Goal: Task Accomplishment & Management: Manage account settings

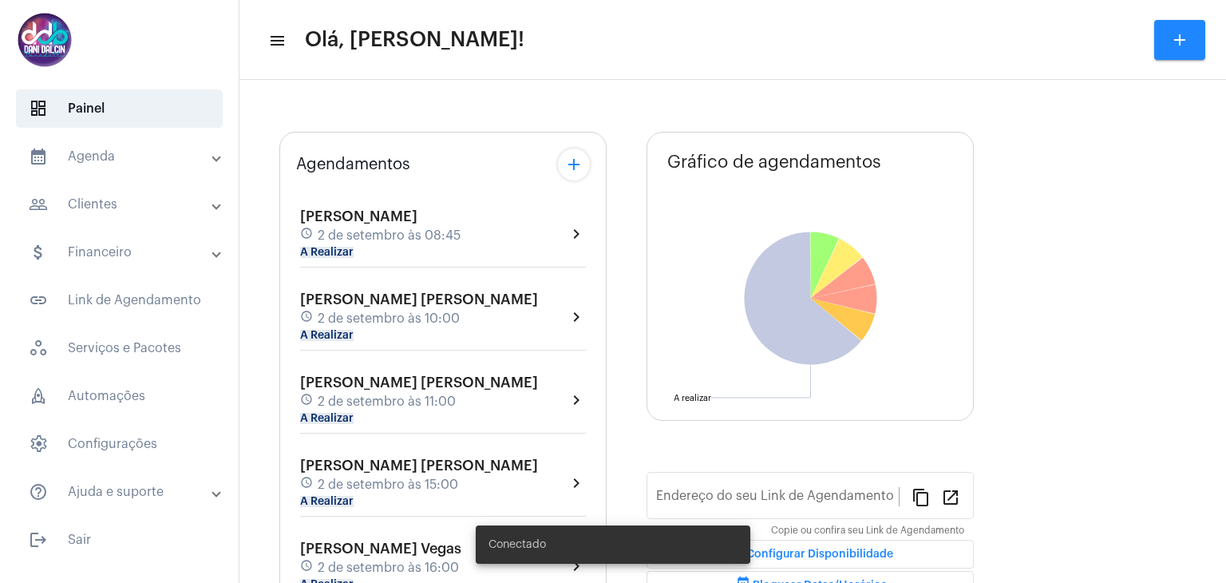
type input "[URL][DOMAIN_NAME][PERSON_NAME]"
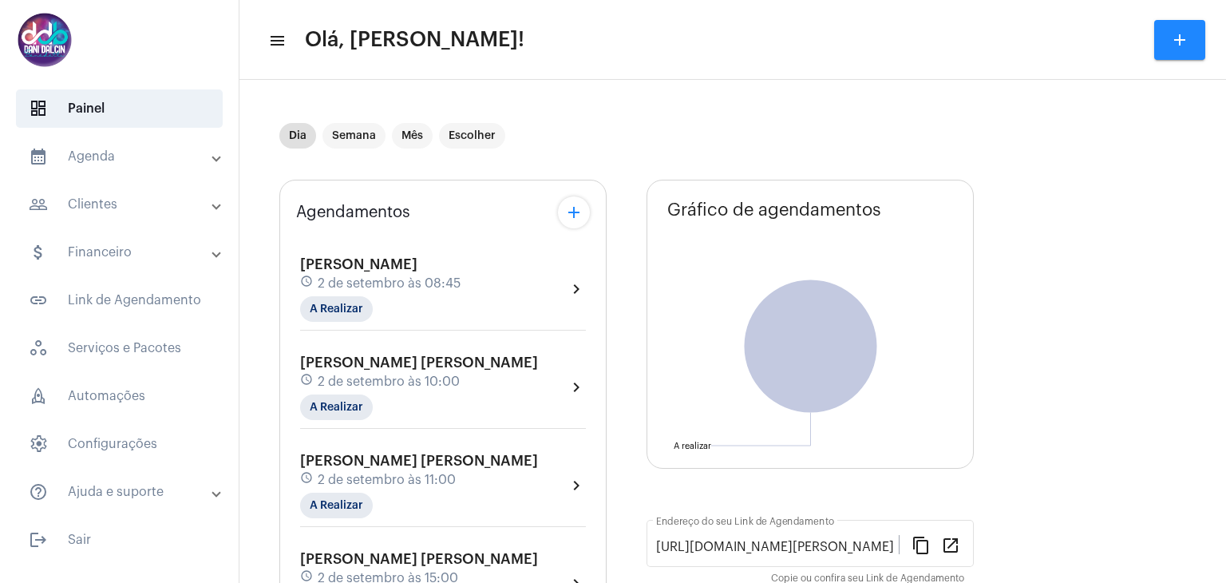
click at [111, 152] on mat-panel-title "calendar_month_outlined Agenda" at bounding box center [121, 156] width 184 height 19
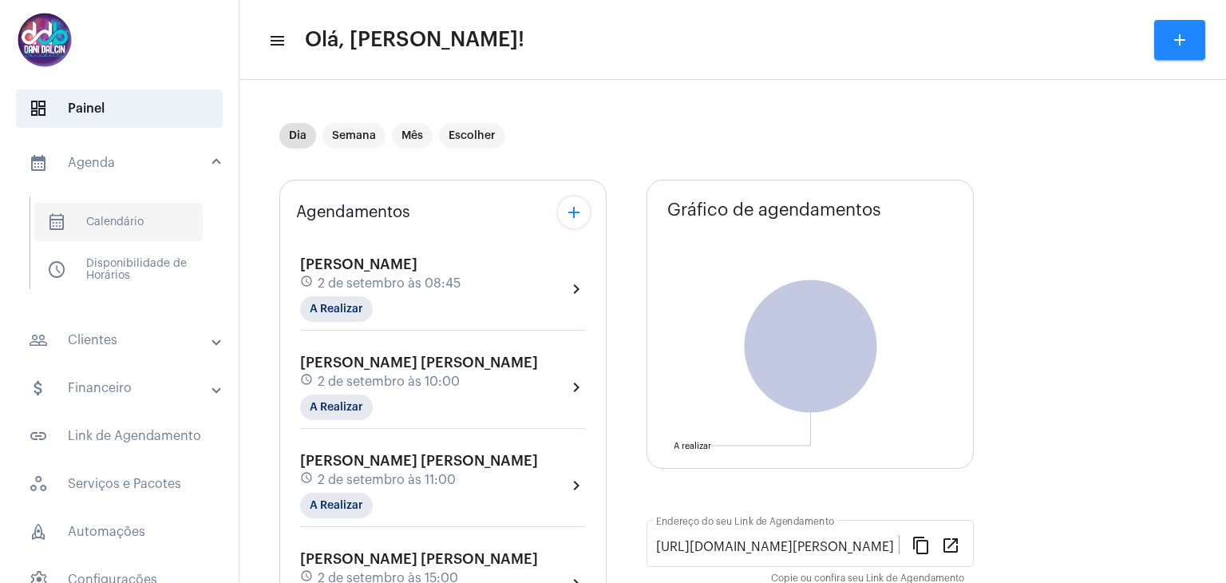
click at [121, 227] on span "calendar_month_outlined Calendário" at bounding box center [118, 222] width 168 height 38
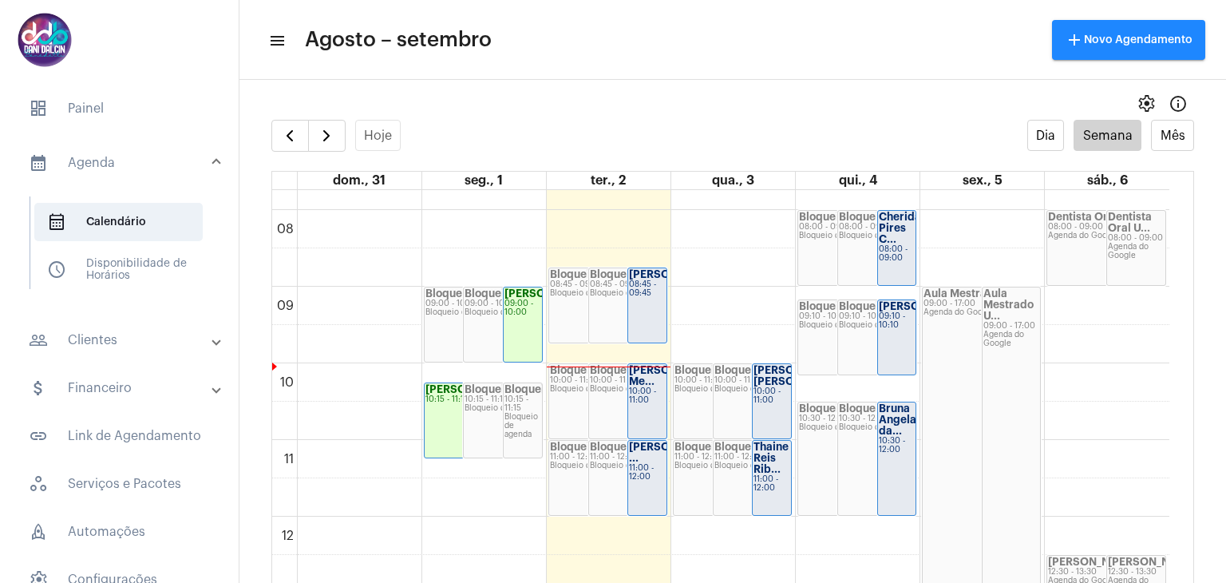
scroll to position [619, 0]
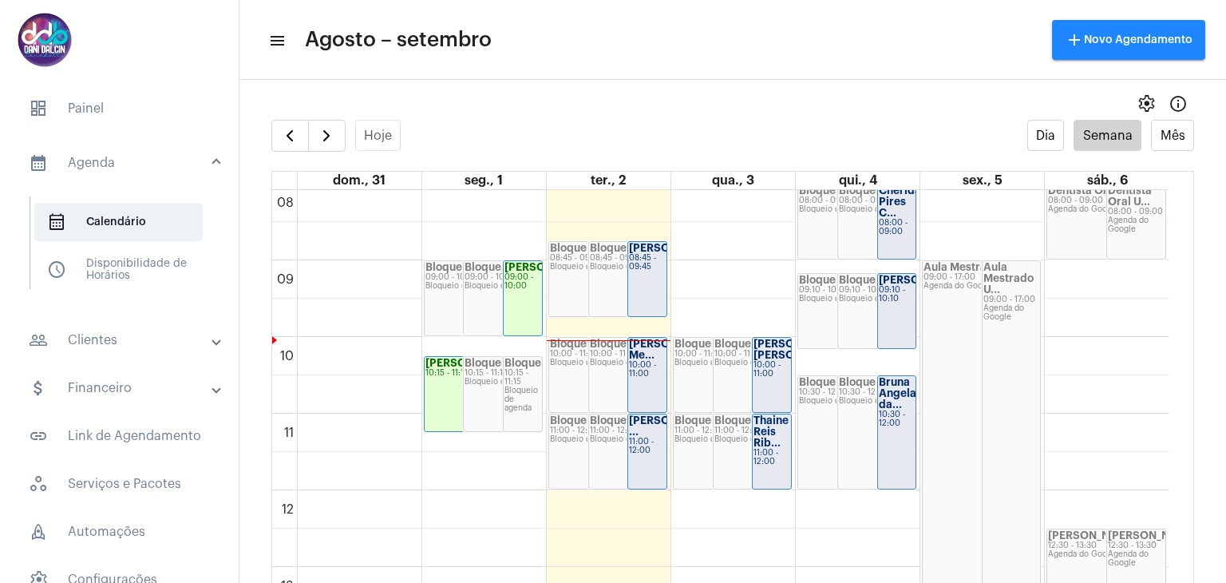
click at [642, 284] on div "[PERSON_NAME]... 08:45 - 09:45" at bounding box center [647, 279] width 38 height 74
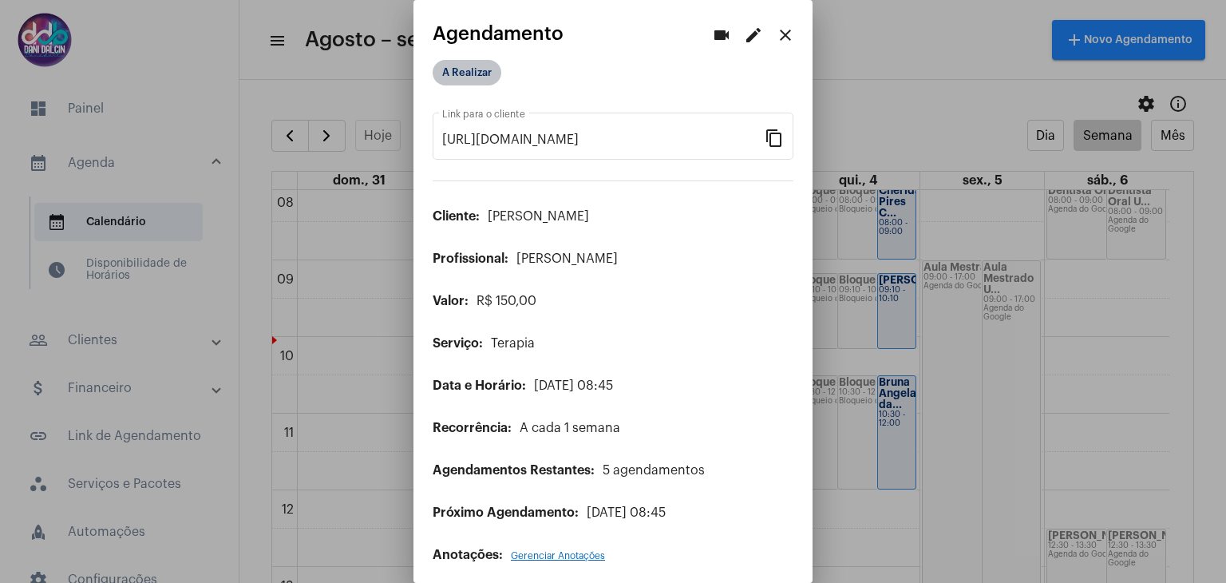
click at [469, 73] on mat-chip "A Realizar" at bounding box center [467, 73] width 69 height 26
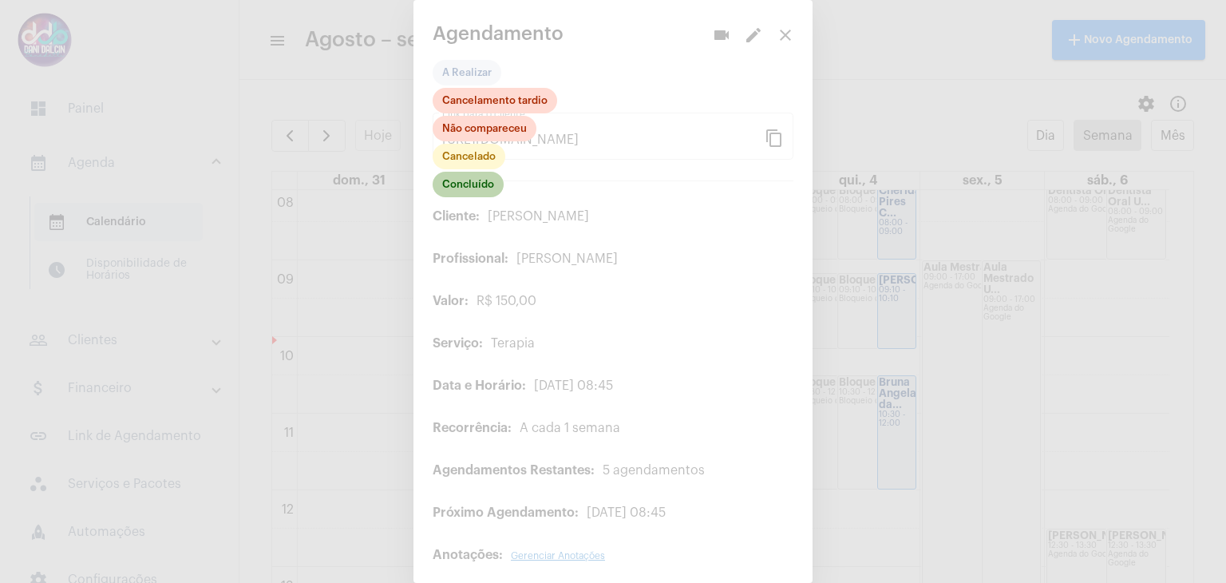
click at [479, 183] on mat-chip "Concluído" at bounding box center [468, 185] width 71 height 26
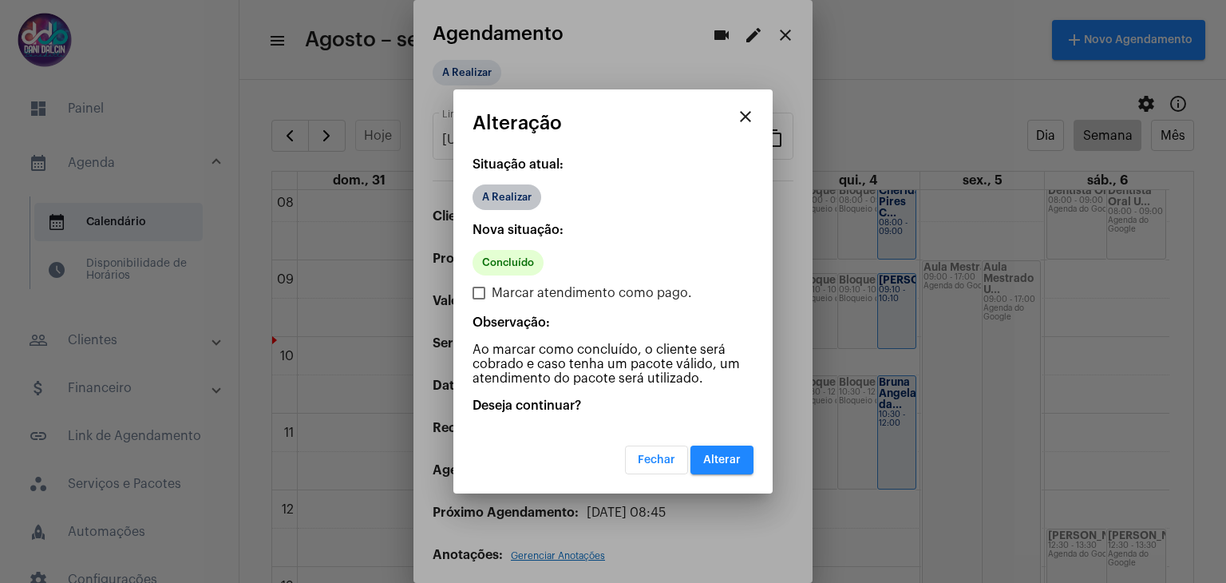
click at [518, 200] on mat-chip "A Realizar" at bounding box center [506, 197] width 69 height 26
click at [516, 204] on mat-chip "A Realizar" at bounding box center [506, 197] width 69 height 26
click at [515, 194] on mat-chip "A Realizar" at bounding box center [506, 197] width 69 height 26
click at [517, 211] on div "A Realizar" at bounding box center [612, 197] width 287 height 32
click at [747, 116] on mat-icon "close" at bounding box center [745, 116] width 19 height 19
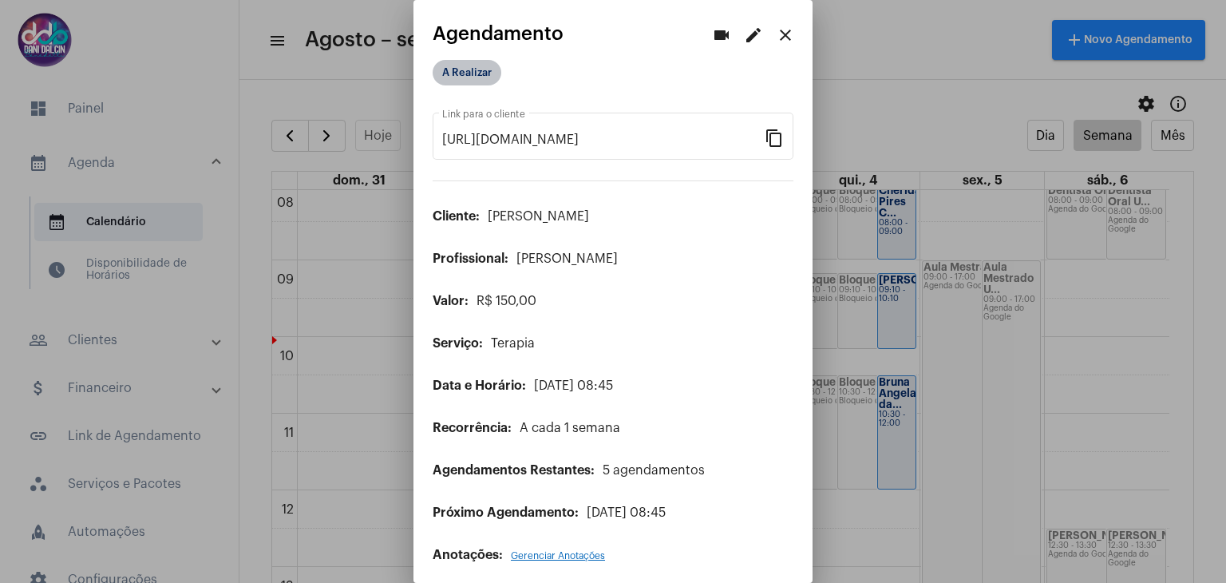
click at [460, 80] on mat-chip "A Realizar" at bounding box center [467, 73] width 69 height 26
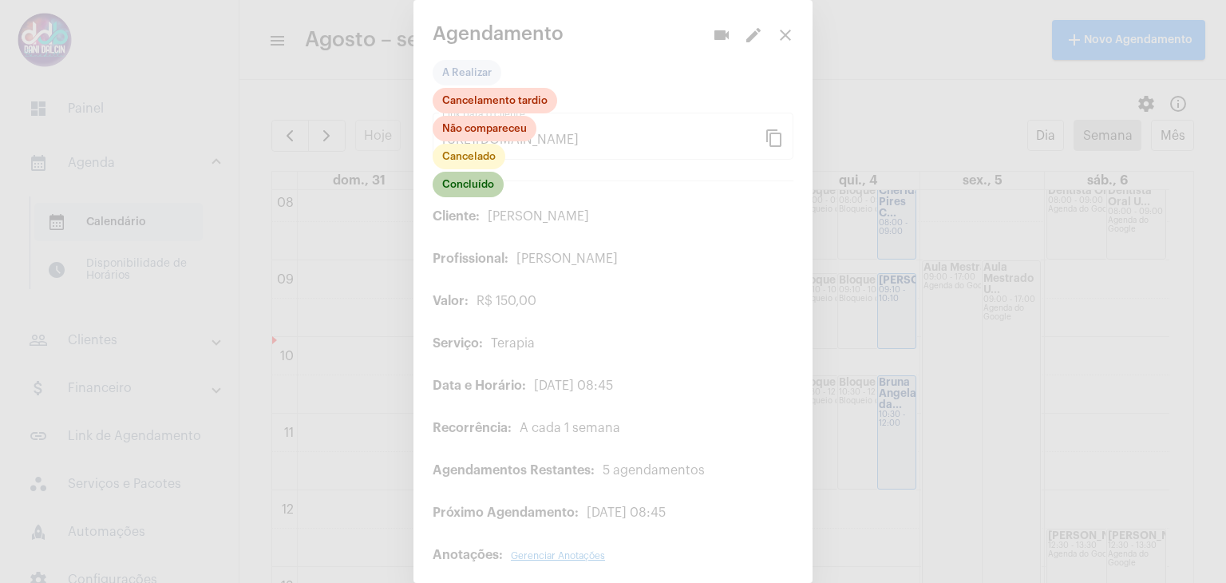
click at [447, 179] on mat-chip "Concluído" at bounding box center [468, 185] width 71 height 26
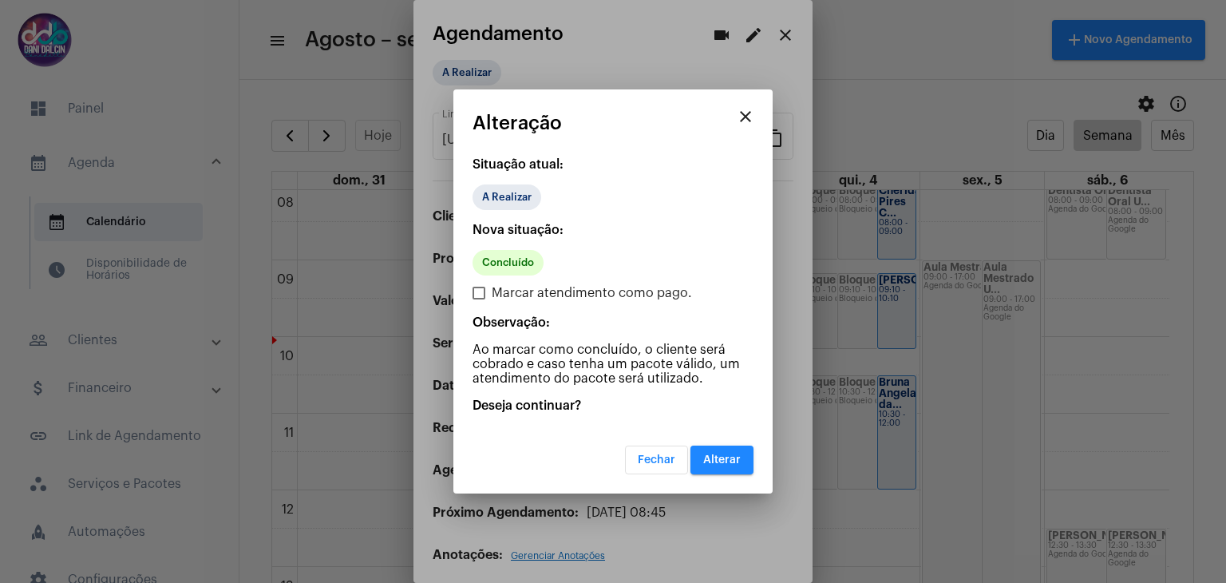
click at [725, 455] on span "Alterar" at bounding box center [722, 459] width 38 height 11
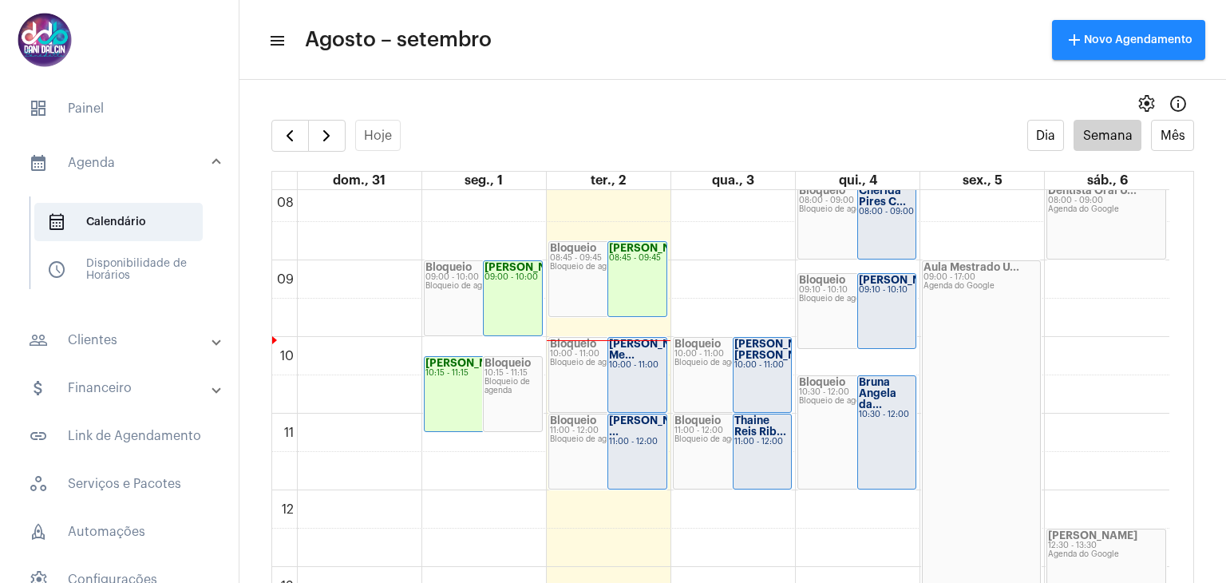
click at [628, 356] on strong "[PERSON_NAME] Me..." at bounding box center [653, 349] width 89 height 22
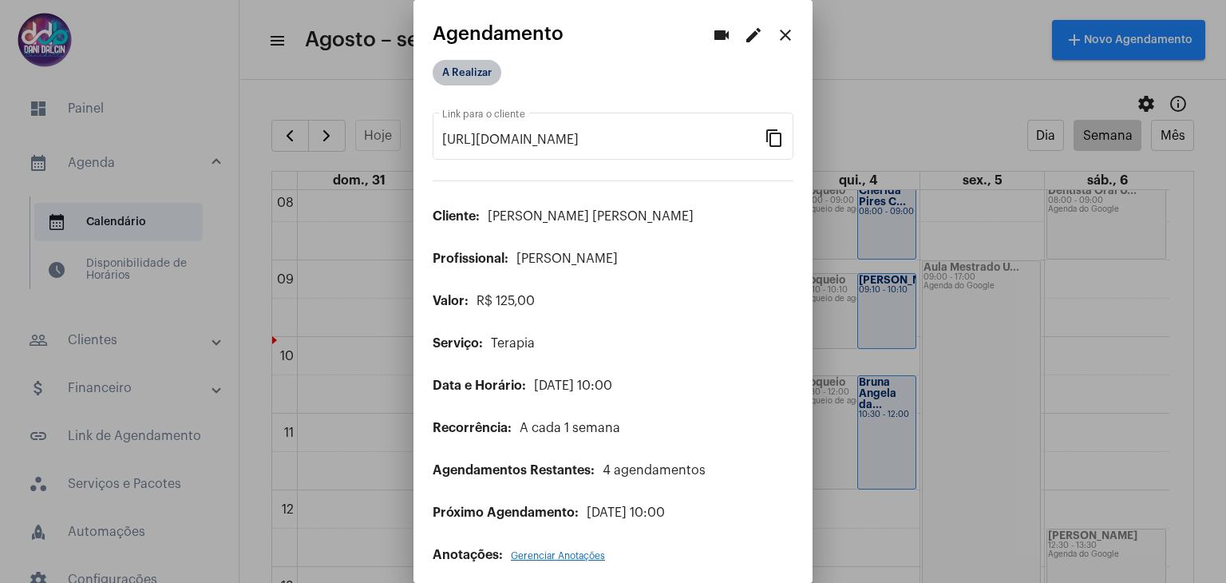
click at [470, 74] on mat-chip "A Realizar" at bounding box center [467, 73] width 69 height 26
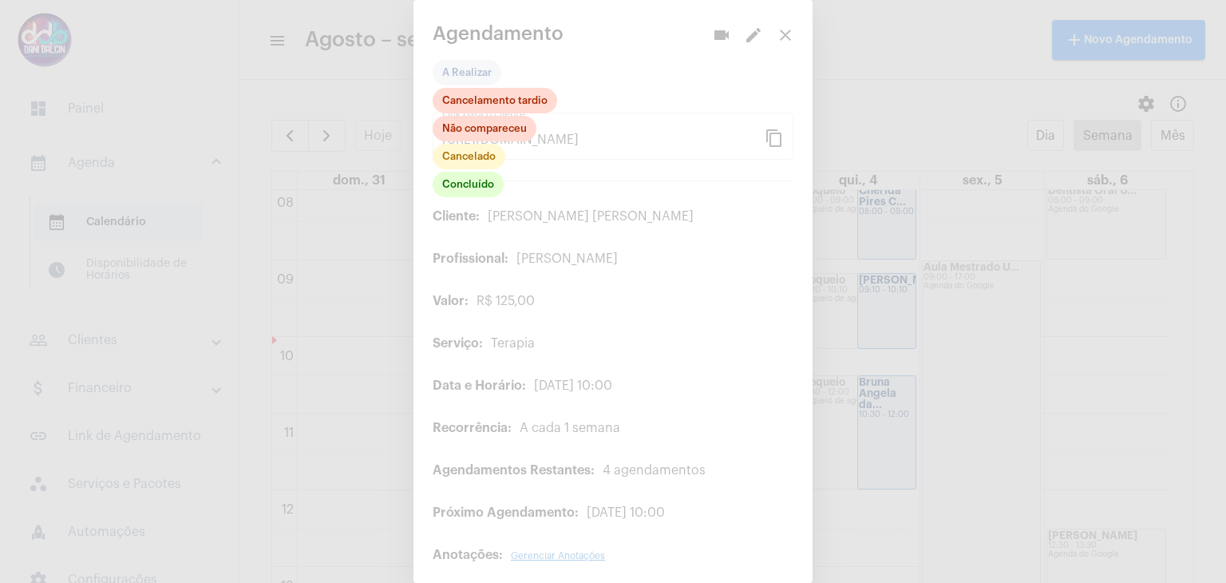
click at [769, 30] on div at bounding box center [613, 291] width 1226 height 583
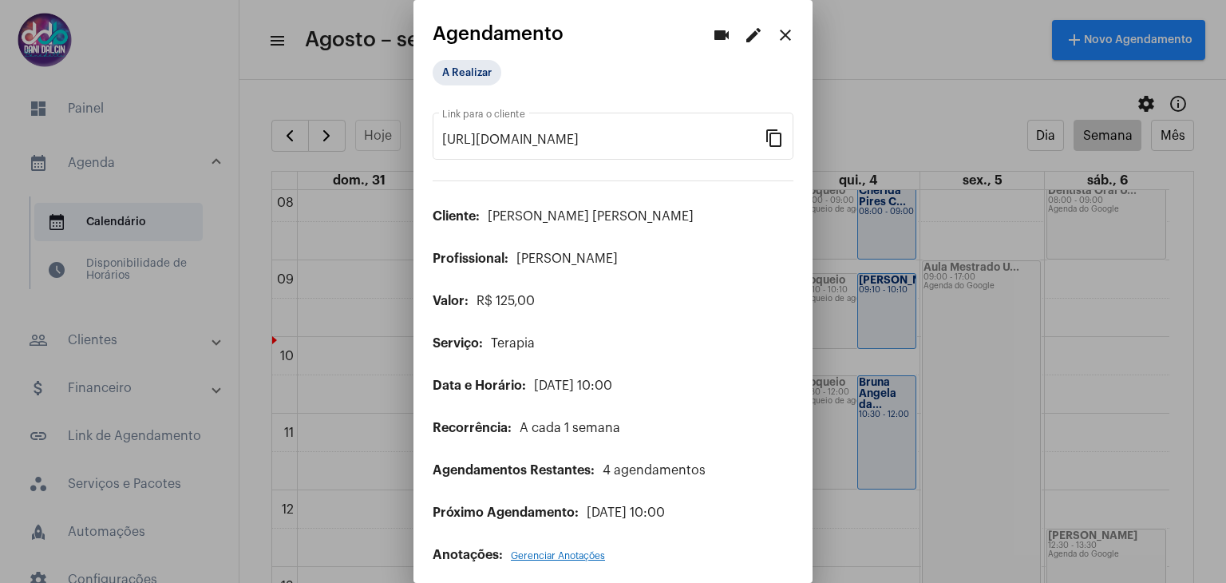
click at [752, 34] on button "edit" at bounding box center [753, 35] width 32 height 32
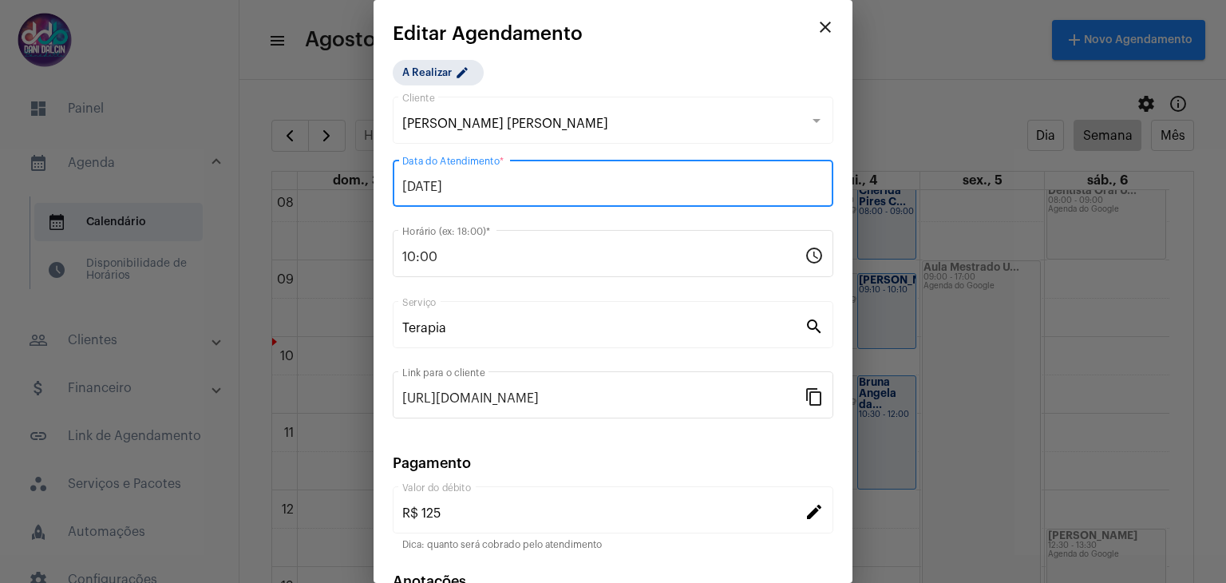
click at [532, 189] on input "[DATE]" at bounding box center [612, 187] width 421 height 14
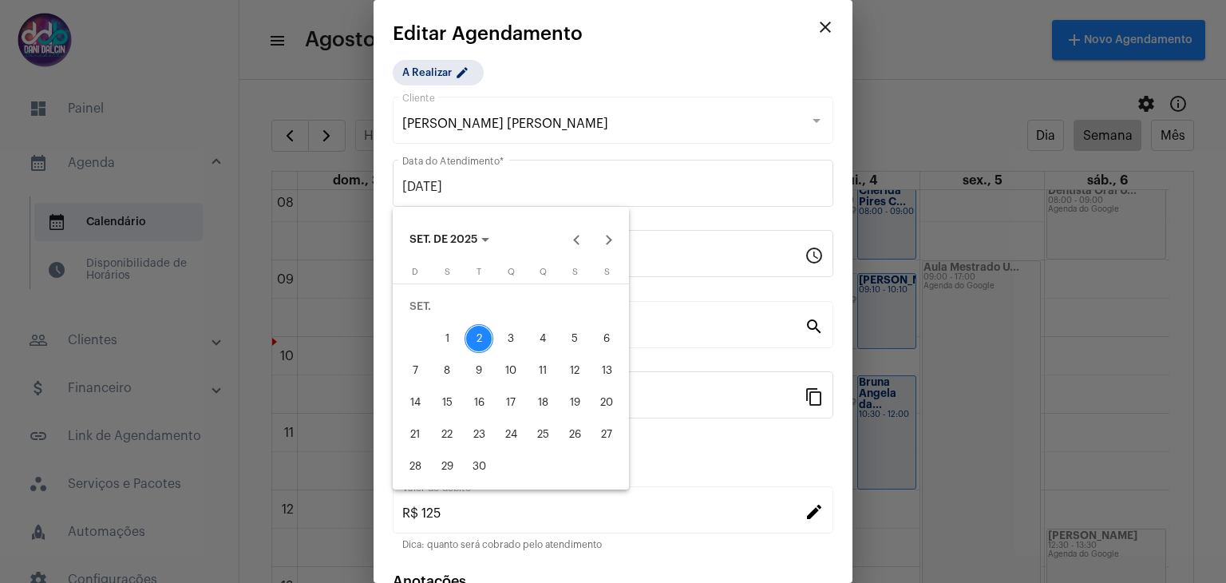
click at [511, 330] on div "3" at bounding box center [510, 338] width 29 height 29
type input "[DATE]"
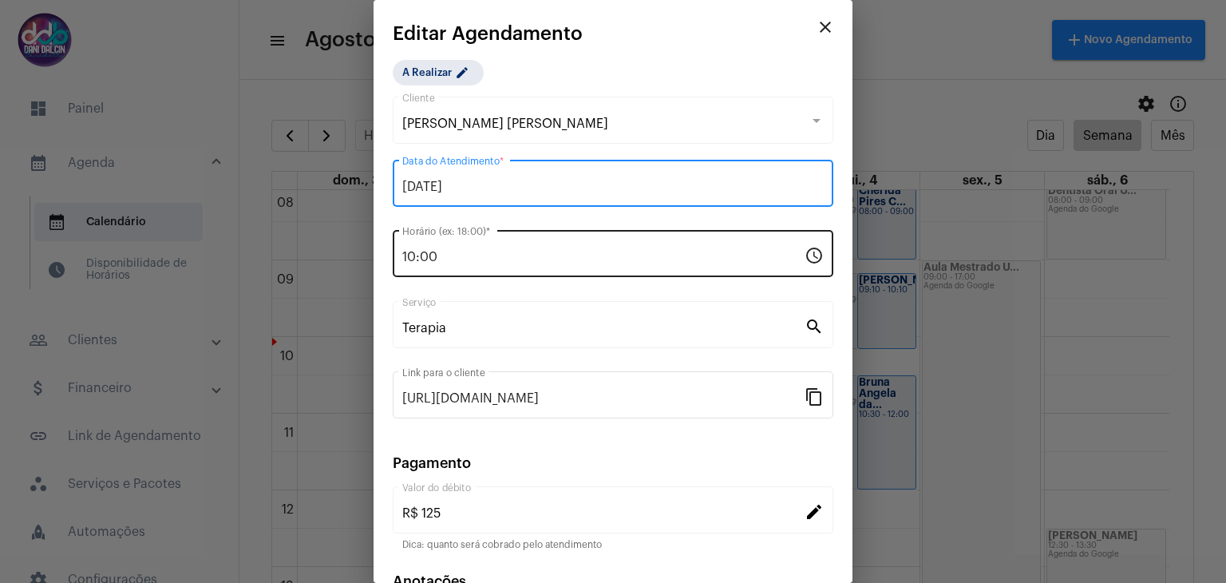
click at [474, 254] on input "10:00" at bounding box center [603, 257] width 402 height 14
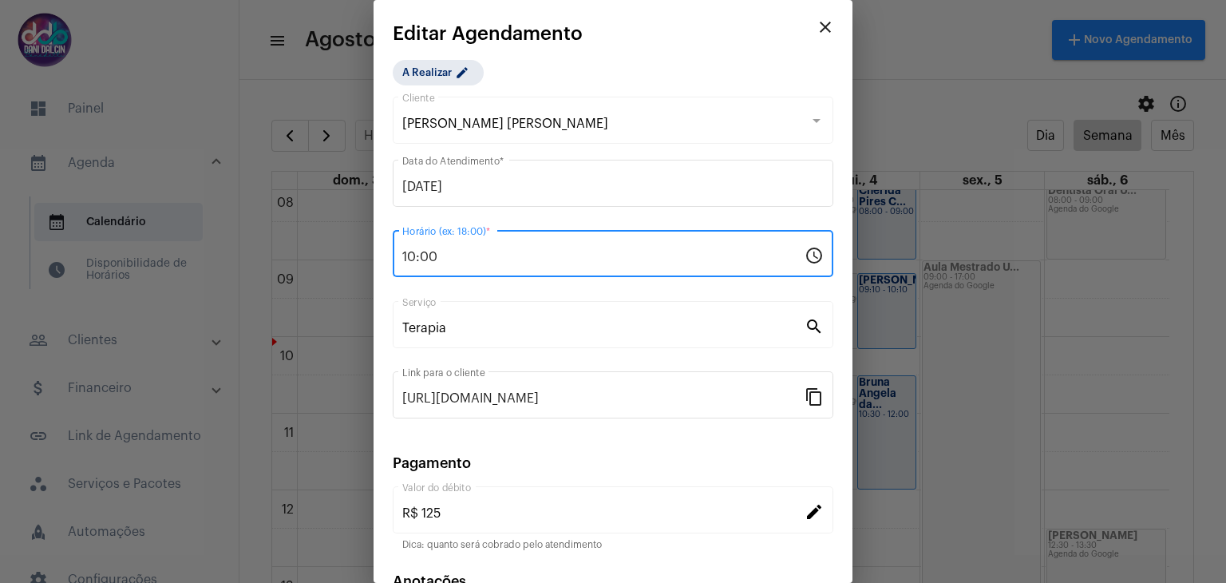
click at [474, 254] on input "10:00" at bounding box center [603, 257] width 402 height 14
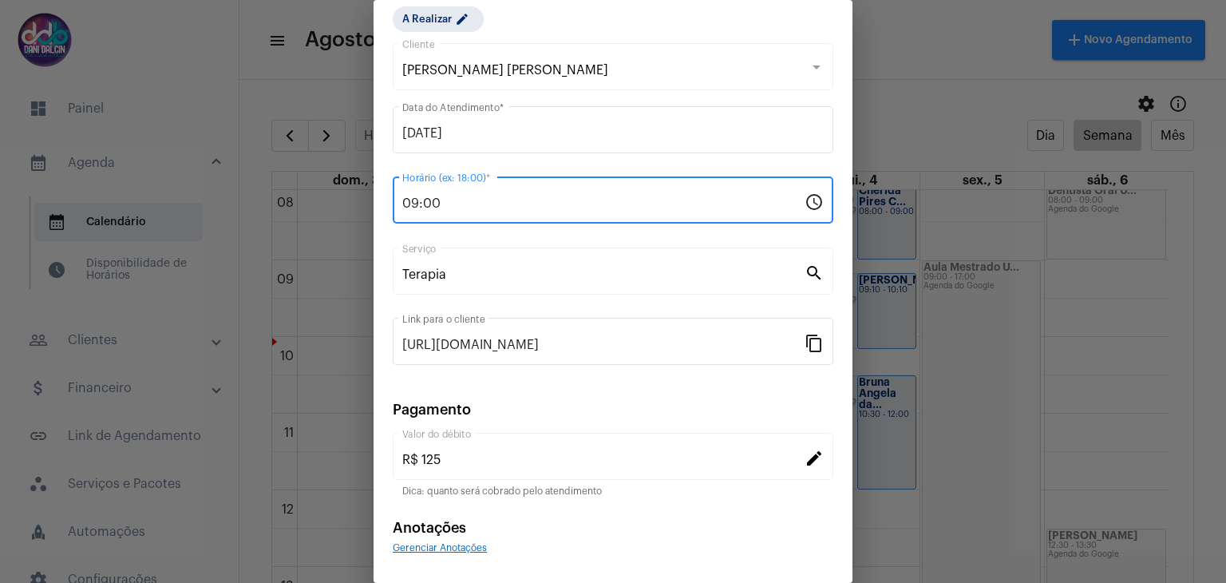
scroll to position [102, 0]
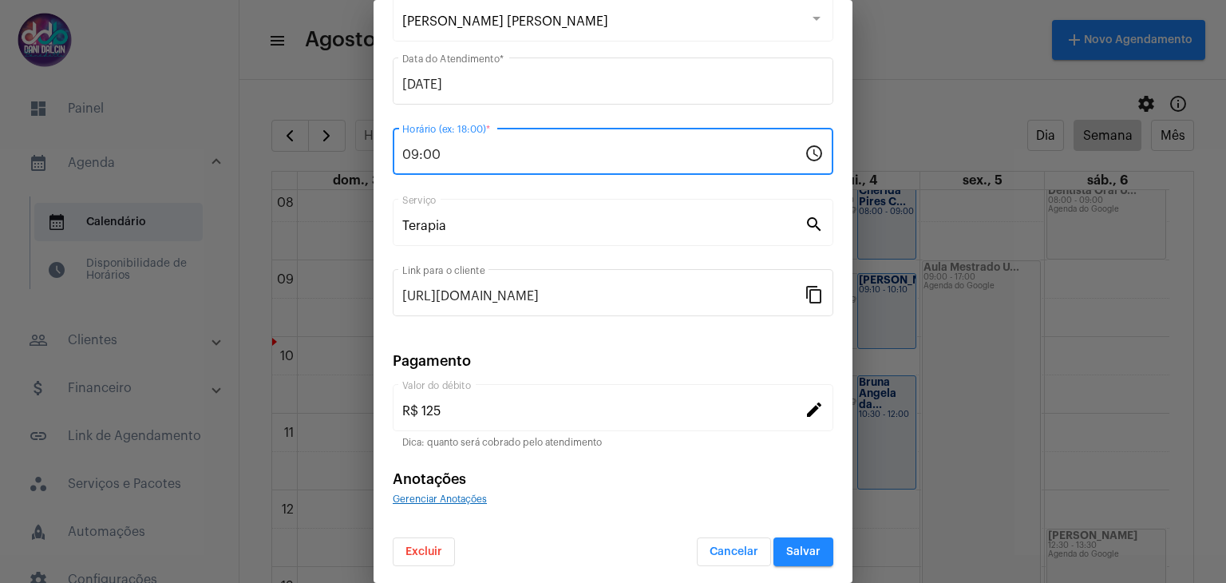
type input "09:00"
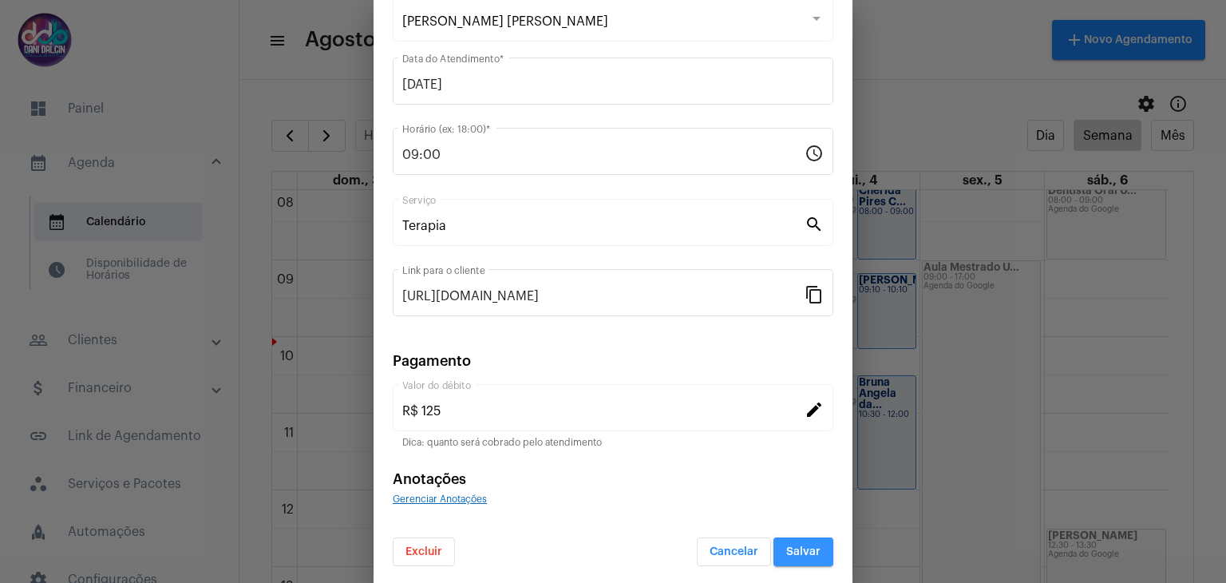
click at [798, 551] on span "Salvar" at bounding box center [803, 551] width 34 height 11
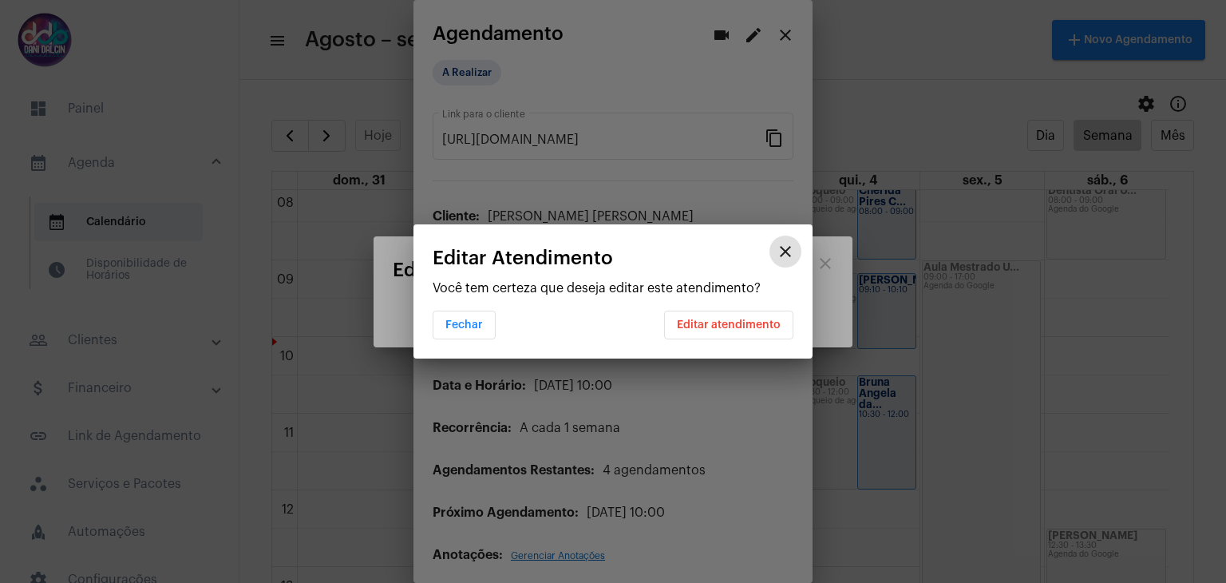
click at [738, 320] on span "Editar atendimento" at bounding box center [729, 324] width 104 height 11
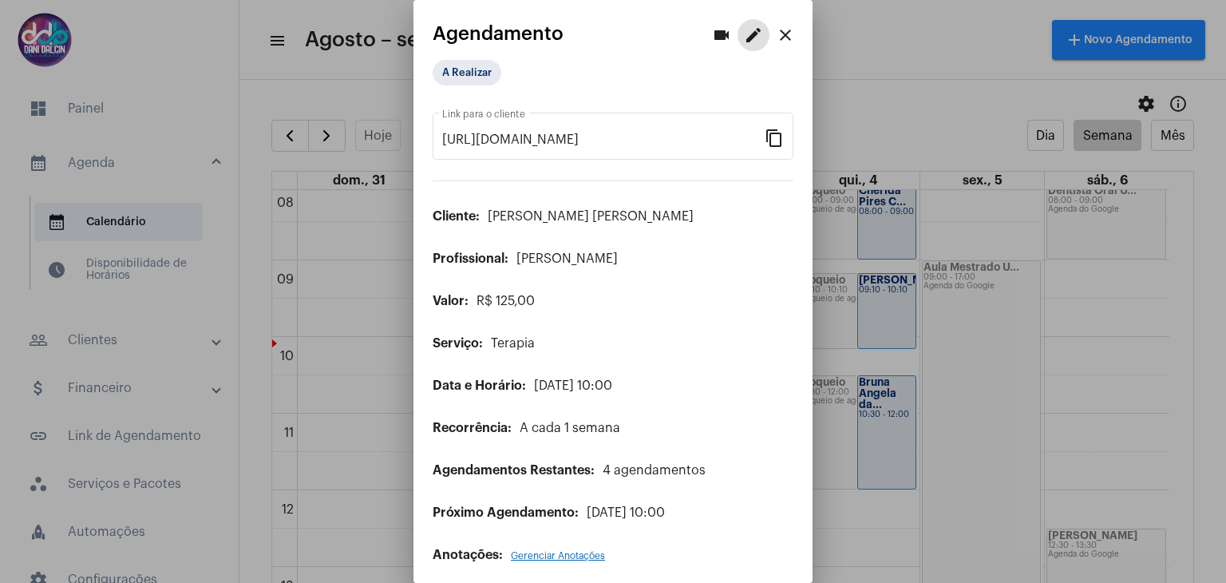
click at [776, 33] on mat-icon "close" at bounding box center [785, 35] width 19 height 19
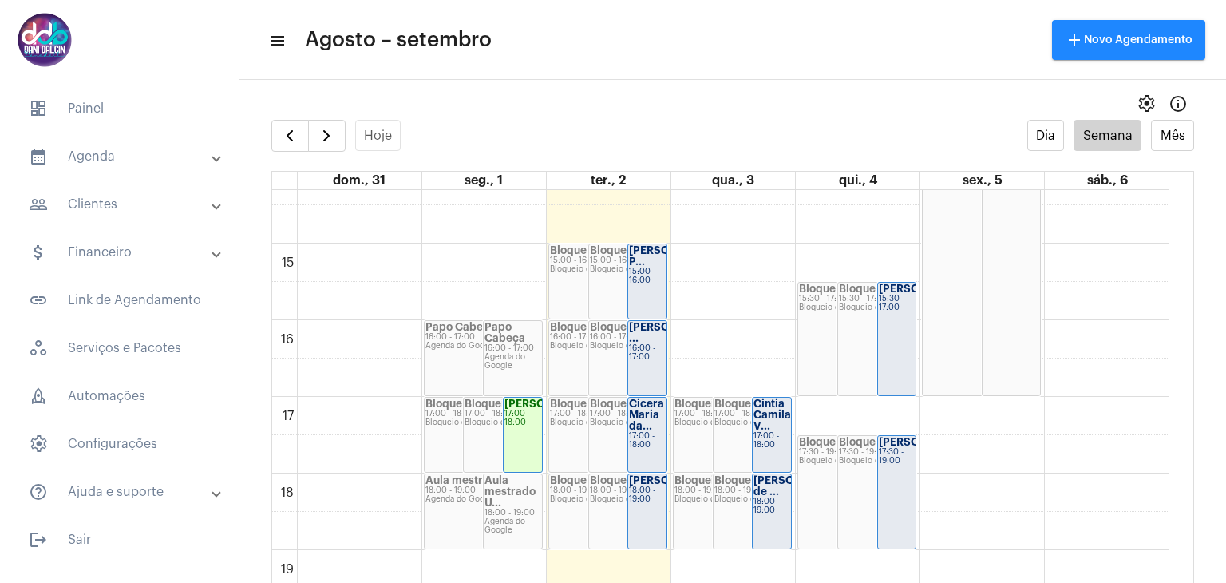
scroll to position [1100, 0]
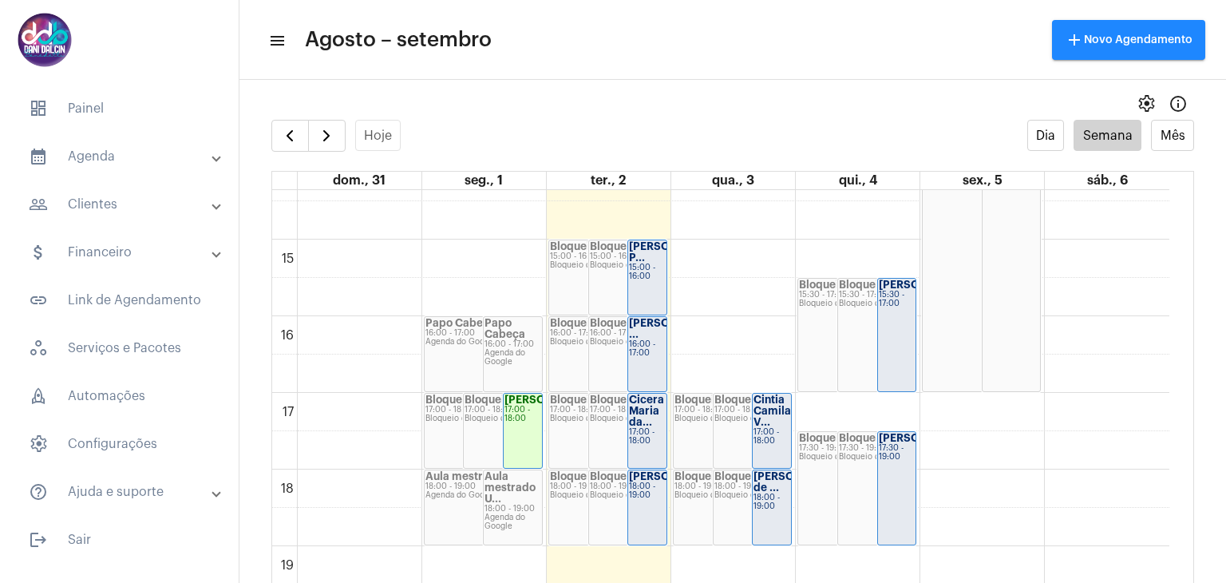
click at [643, 327] on div "[PERSON_NAME] ..." at bounding box center [647, 329] width 37 height 22
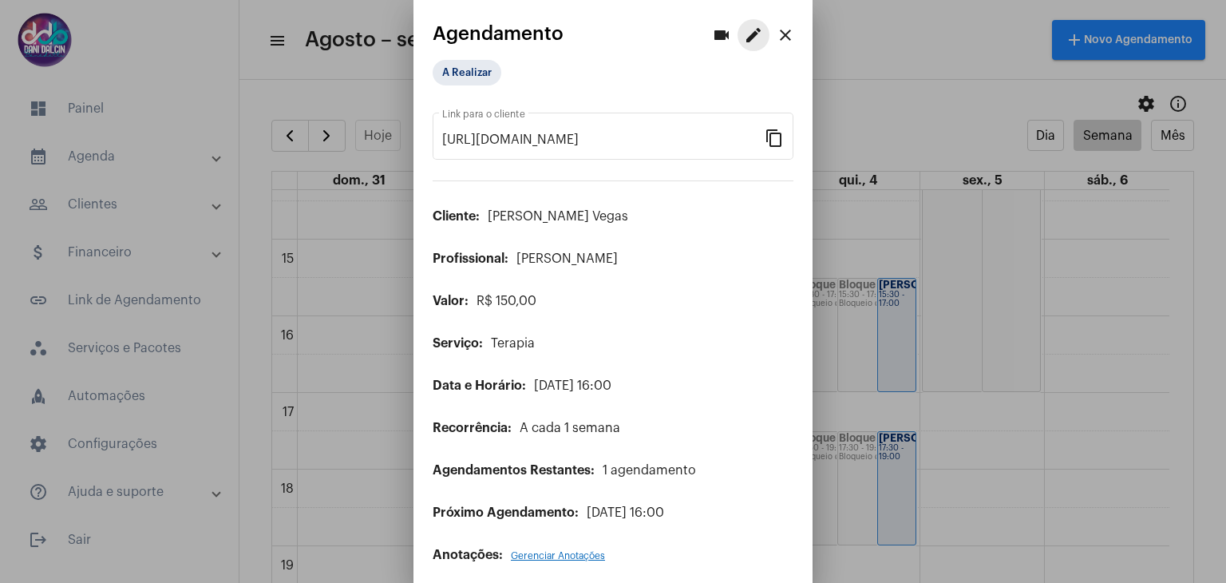
click at [744, 33] on mat-icon "edit" at bounding box center [753, 35] width 19 height 19
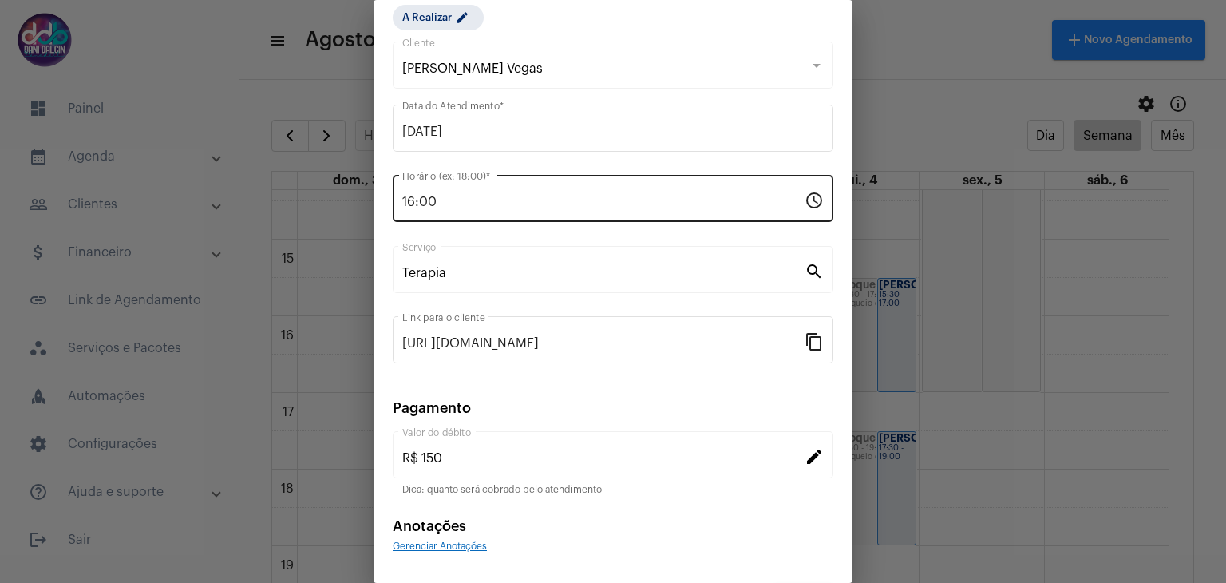
scroll to position [102, 0]
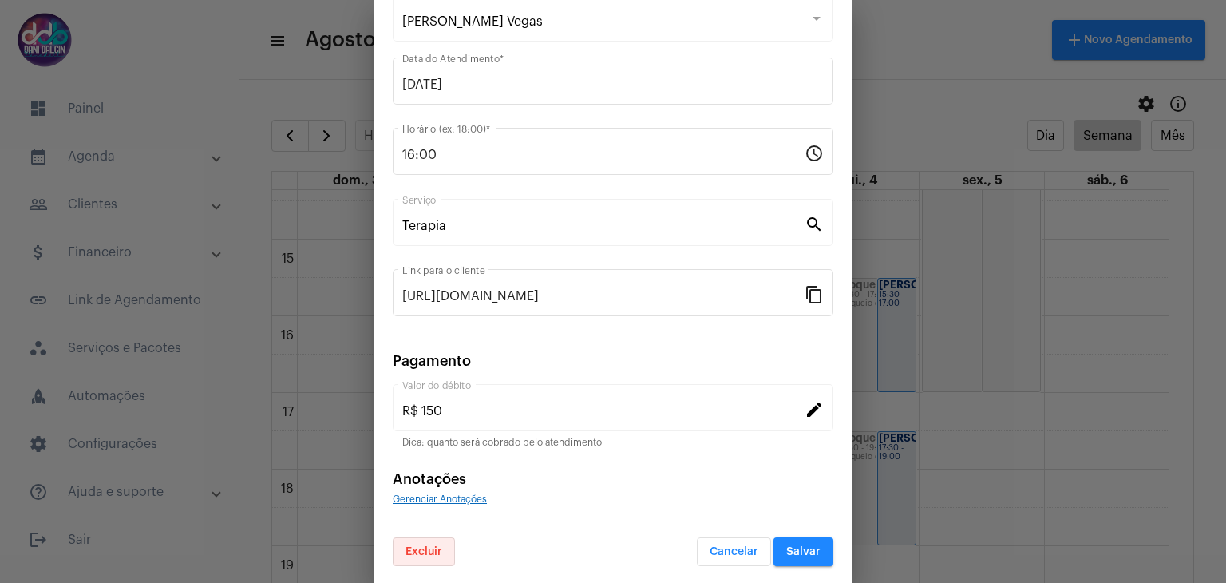
click at [428, 546] on span "Excluir" at bounding box center [423, 551] width 37 height 11
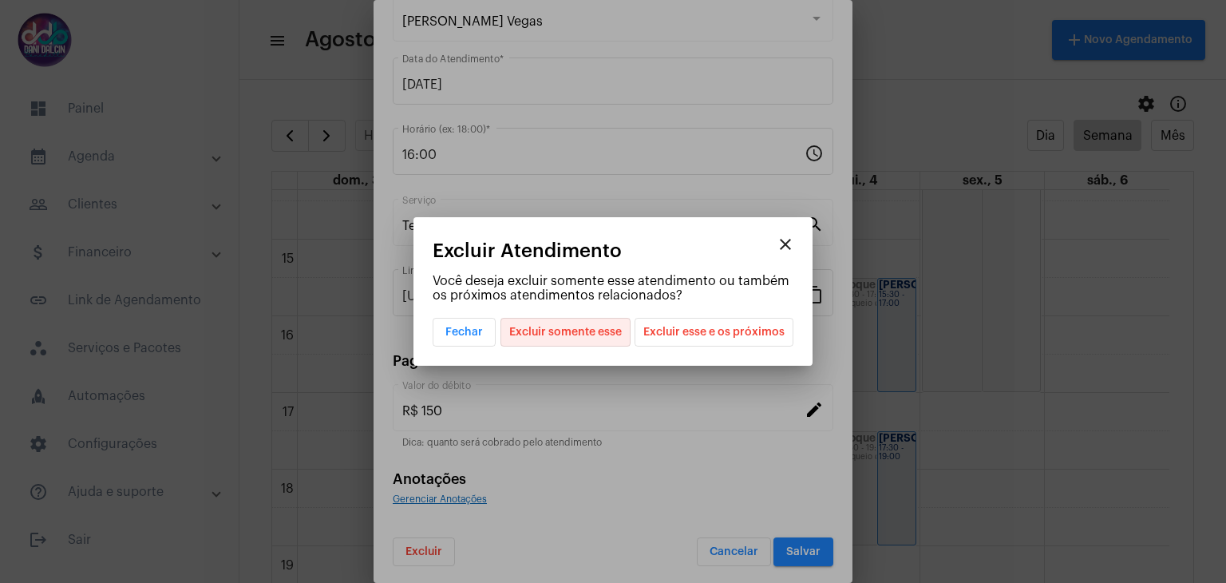
click at [555, 332] on span "Excluir somente esse" at bounding box center [565, 331] width 113 height 27
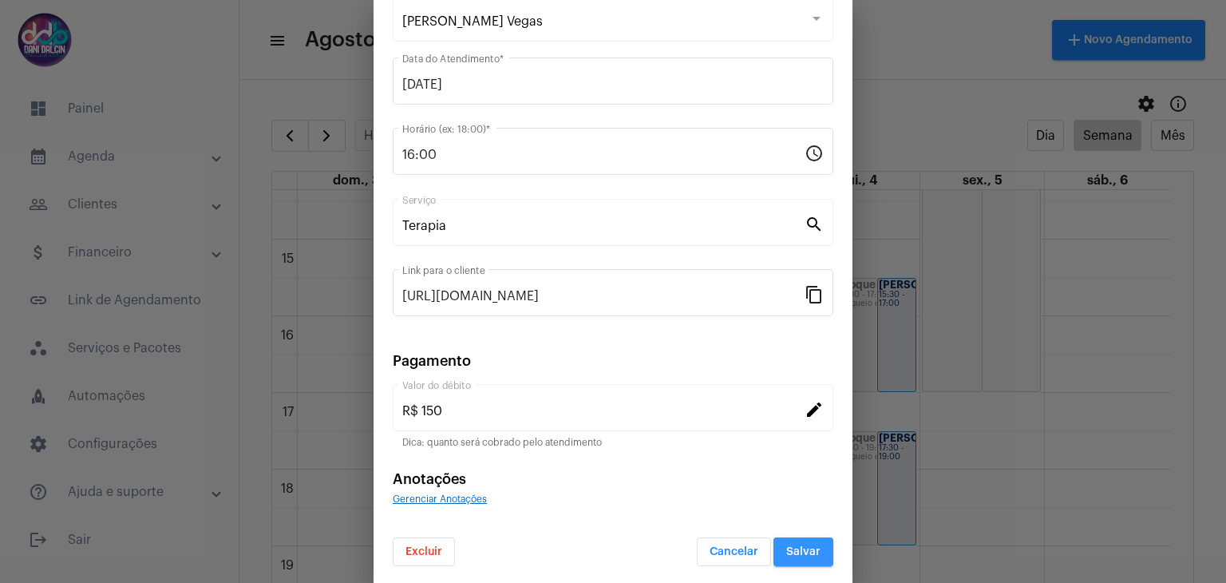
click at [794, 553] on span "Salvar" at bounding box center [803, 551] width 34 height 11
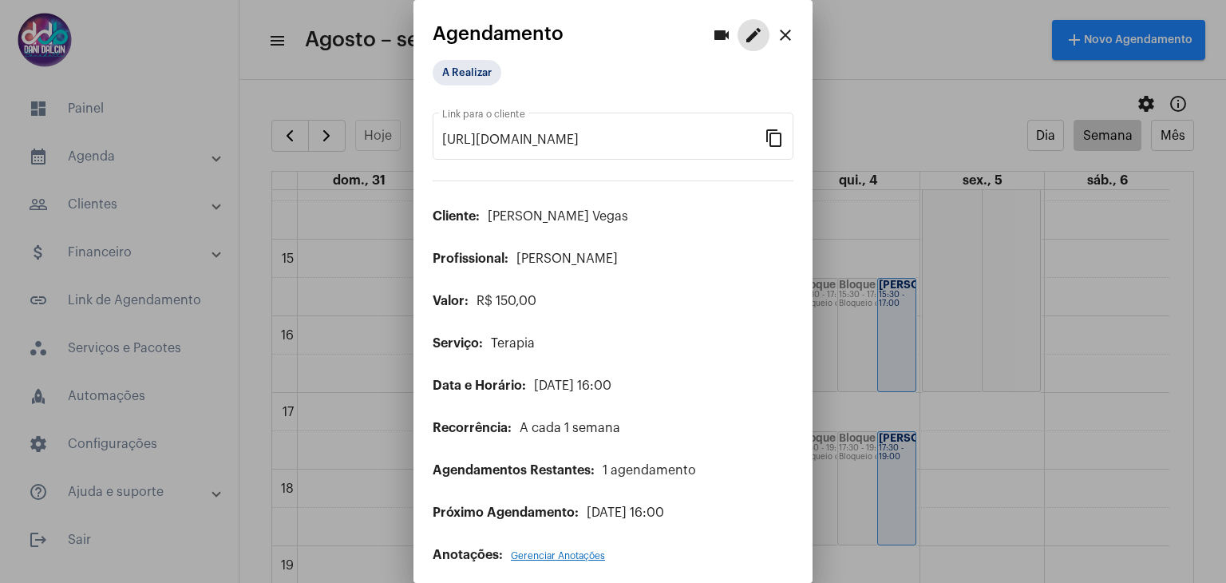
click at [777, 38] on mat-icon "close" at bounding box center [785, 35] width 19 height 19
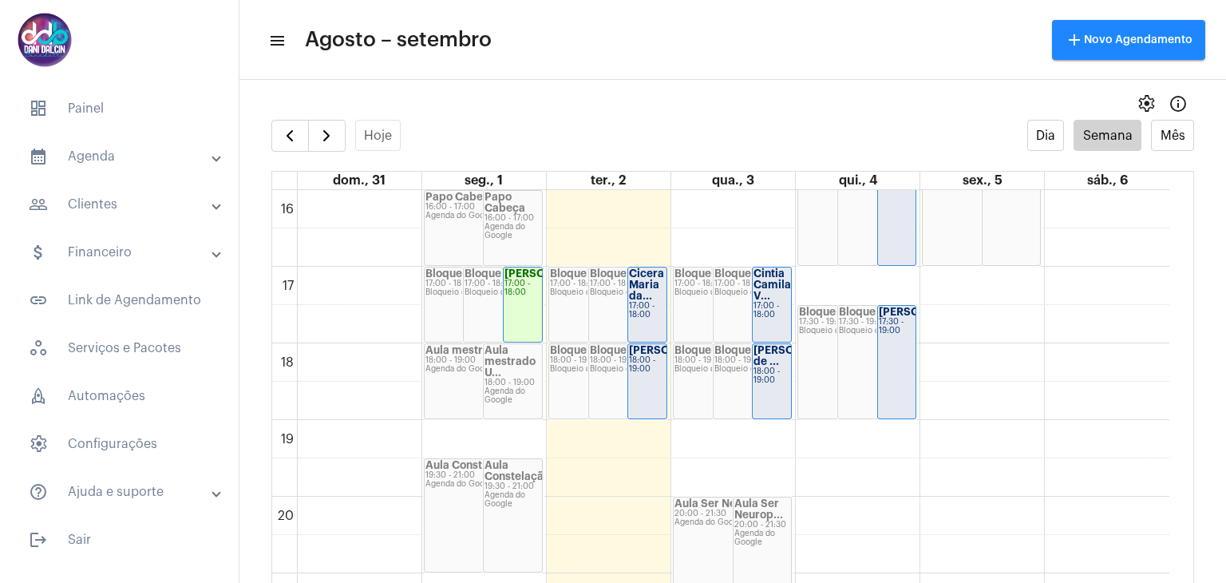
scroll to position [1259, 0]
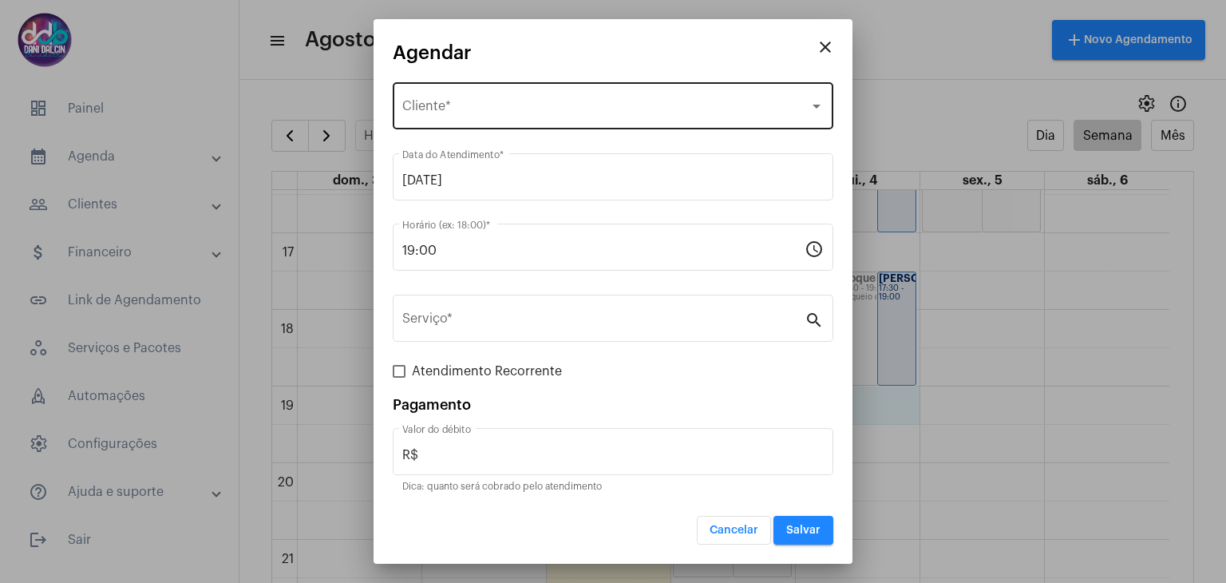
click at [492, 93] on div "Selecione o Cliente Cliente *" at bounding box center [612, 104] width 421 height 50
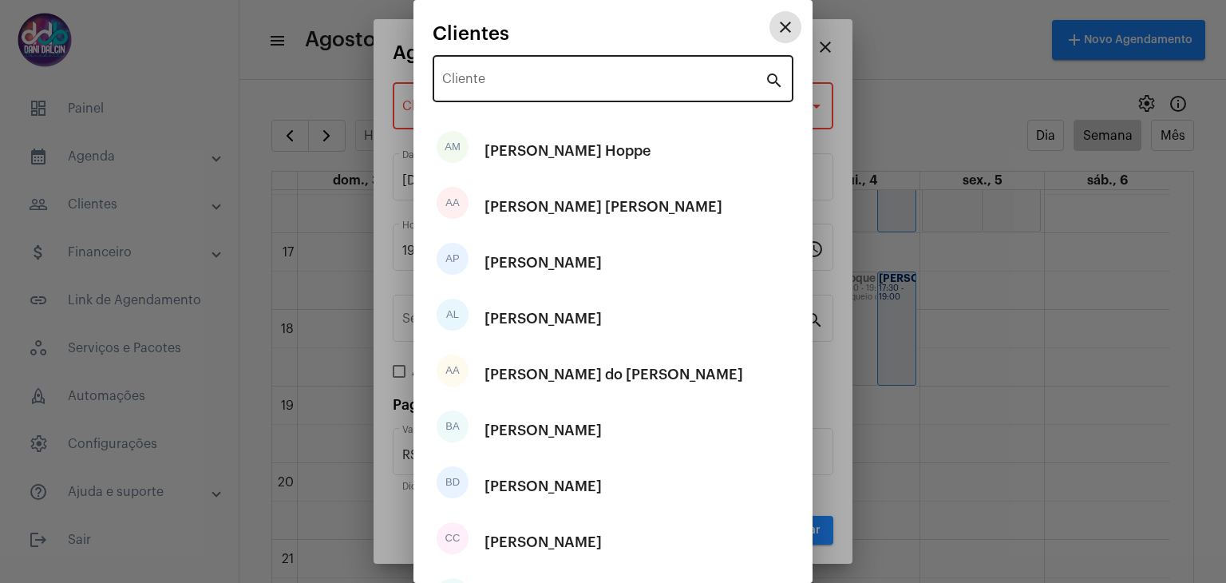
click at [519, 92] on div "Cliente" at bounding box center [603, 77] width 322 height 50
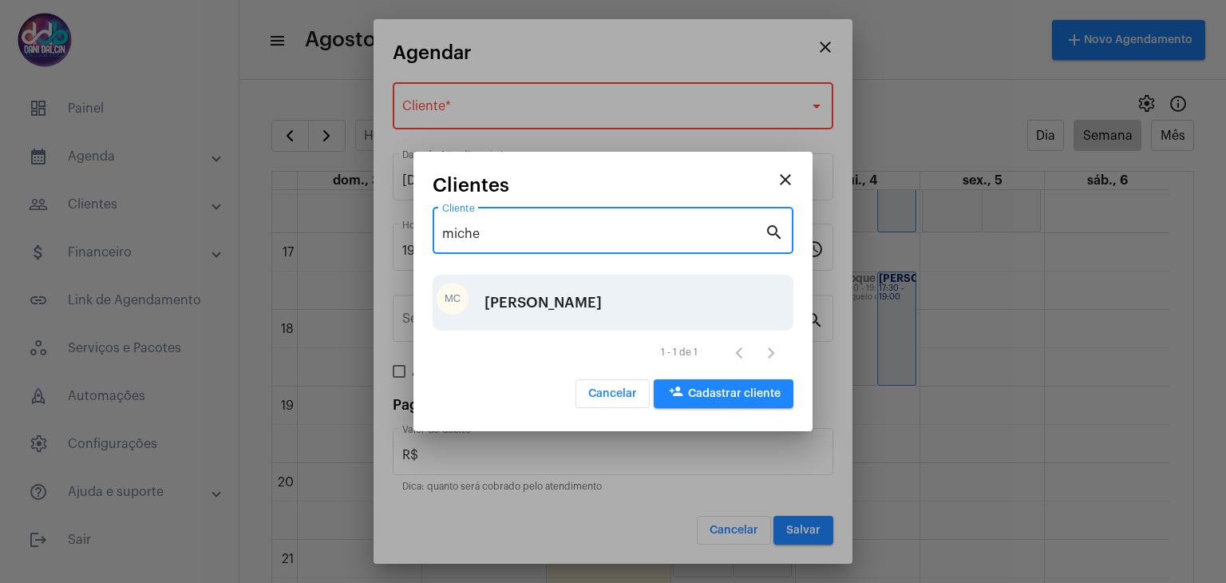
type input "miche"
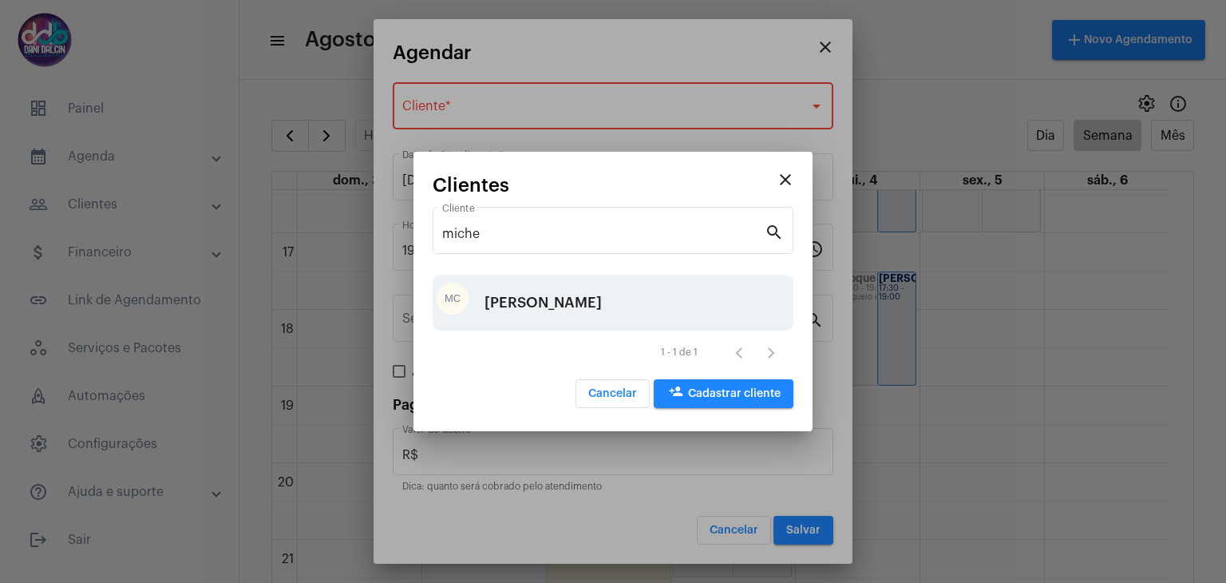
click at [531, 306] on div "[PERSON_NAME]" at bounding box center [542, 303] width 117 height 48
type input "R$ 80"
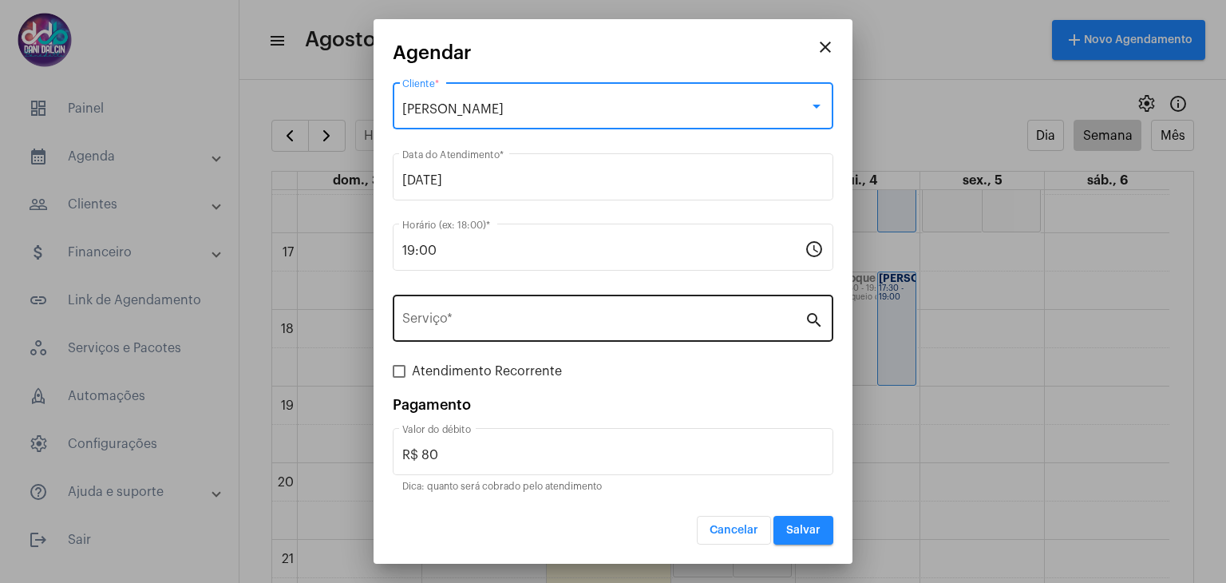
click at [514, 315] on input "Serviço *" at bounding box center [603, 321] width 402 height 14
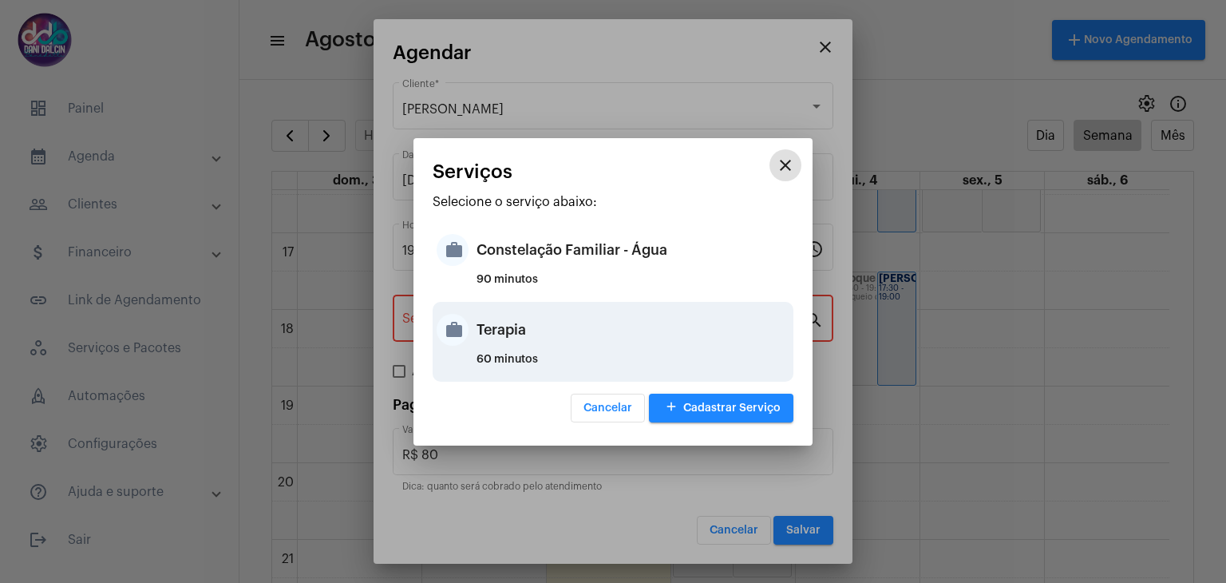
click at [528, 342] on div "Terapia" at bounding box center [632, 330] width 313 height 48
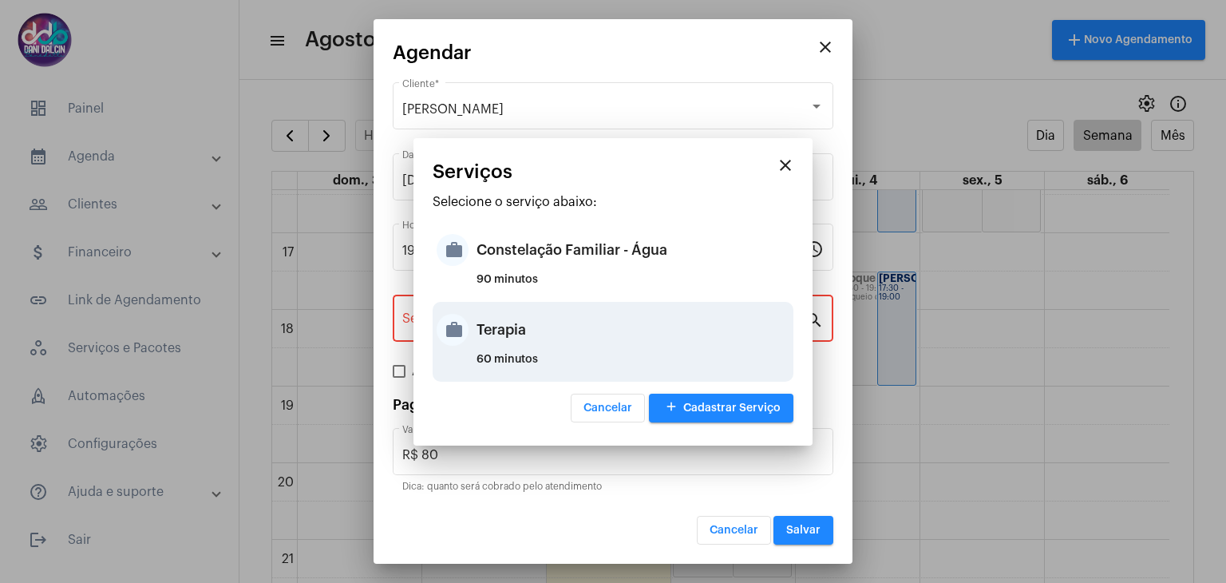
type input "Terapia"
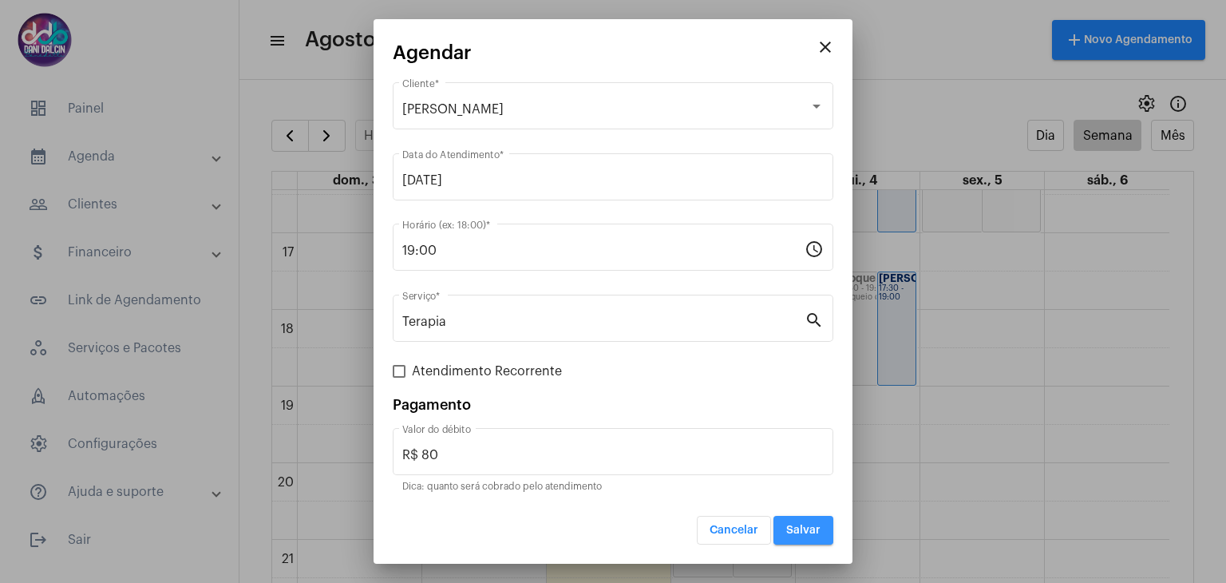
click at [797, 524] on span "Salvar" at bounding box center [803, 529] width 34 height 11
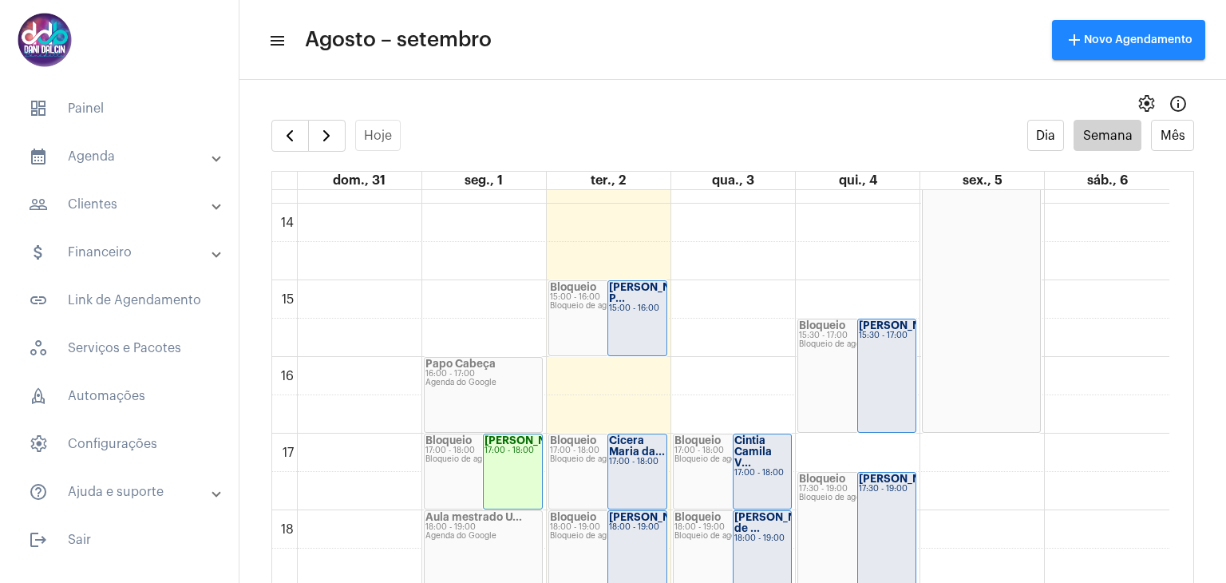
scroll to position [1094, 0]
